Goal: Information Seeking & Learning: Learn about a topic

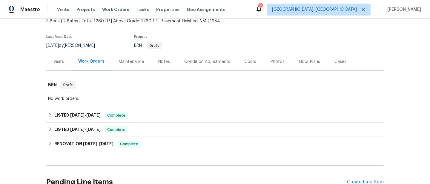
scroll to position [40, 0]
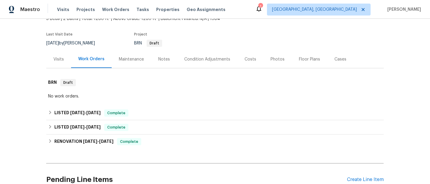
click at [136, 62] on div "Maintenance" at bounding box center [131, 59] width 25 height 6
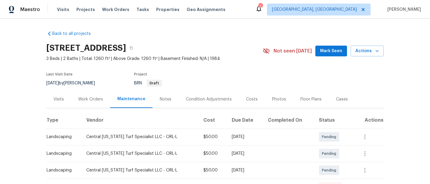
click at [98, 103] on div "Work Orders" at bounding box center [90, 99] width 39 height 18
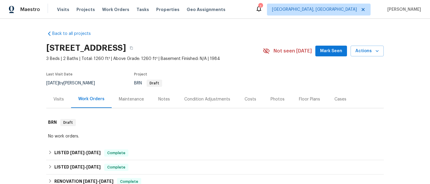
scroll to position [50, 0]
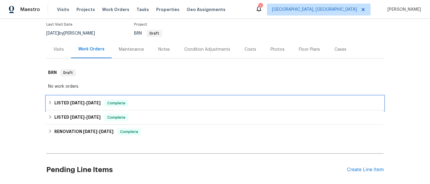
click at [53, 108] on div "LISTED [DATE] - [DATE] Complete" at bounding box center [214, 103] width 337 height 14
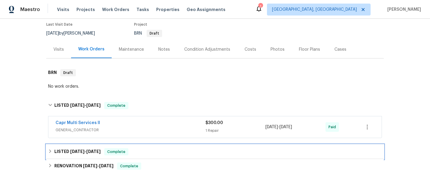
click at [52, 153] on icon at bounding box center [50, 151] width 4 height 4
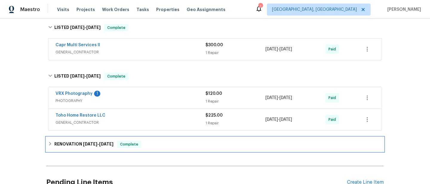
click at [52, 149] on div "RENOVATION [DATE] - [DATE] Complete" at bounding box center [214, 144] width 337 height 14
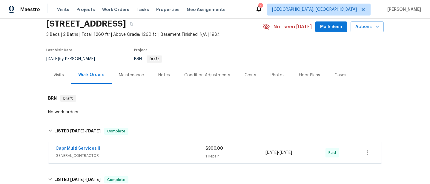
scroll to position [7, 0]
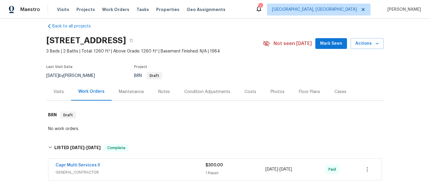
click at [135, 94] on div "Maintenance" at bounding box center [131, 92] width 25 height 6
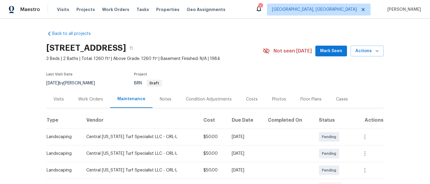
click at [254, 103] on div "Costs" at bounding box center [252, 99] width 26 height 18
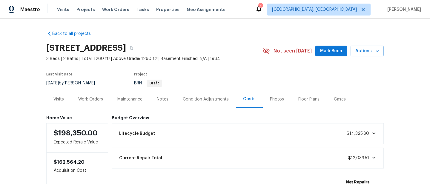
click at [170, 101] on div "Notes" at bounding box center [162, 99] width 26 height 18
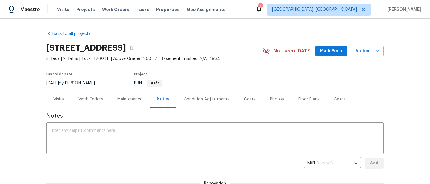
click at [95, 93] on div "Work Orders" at bounding box center [90, 99] width 39 height 18
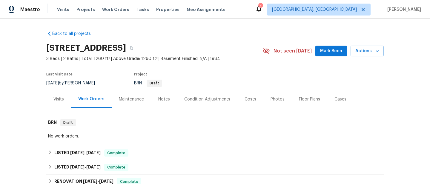
click at [52, 104] on div "Visits" at bounding box center [58, 99] width 25 height 18
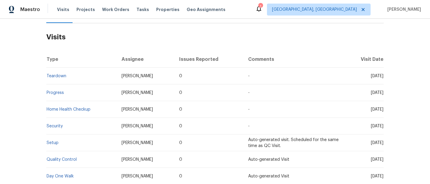
scroll to position [85, 0]
